Goal: Navigation & Orientation: Find specific page/section

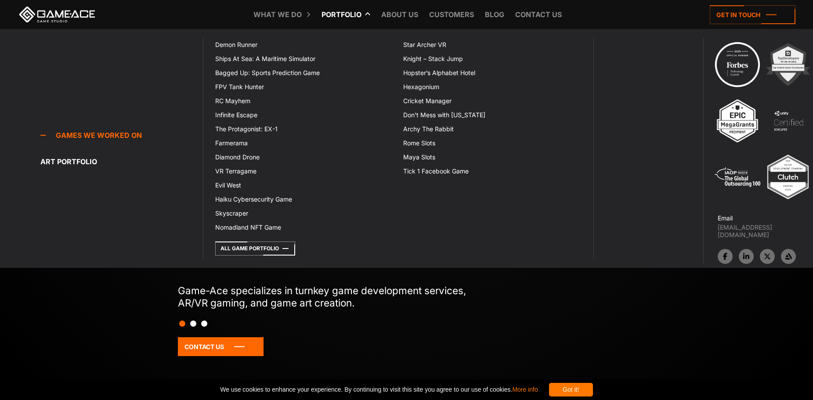
click at [346, 9] on link "Portfolio" at bounding box center [341, 14] width 49 height 29
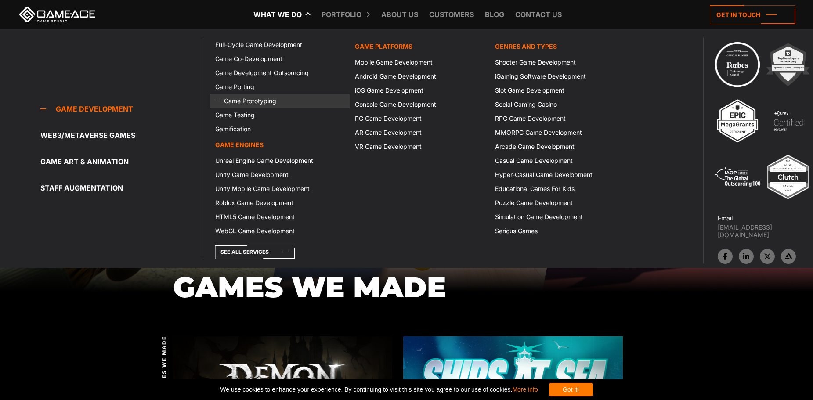
click at [274, 99] on link "Game Prototyping" at bounding box center [280, 101] width 140 height 14
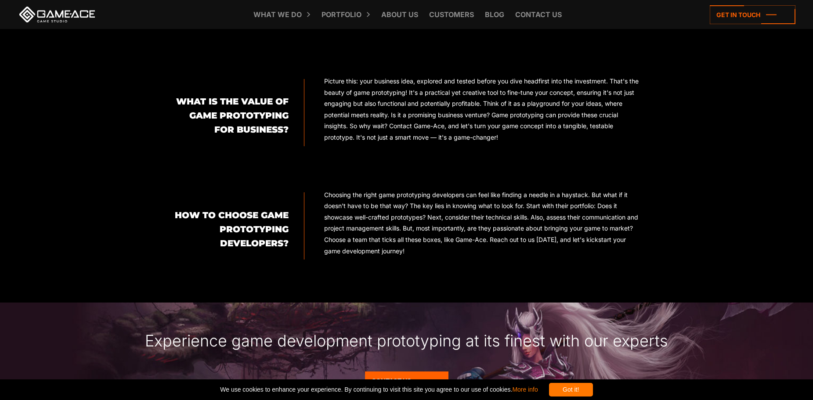
scroll to position [796, 0]
